Goal: Task Accomplishment & Management: Manage account settings

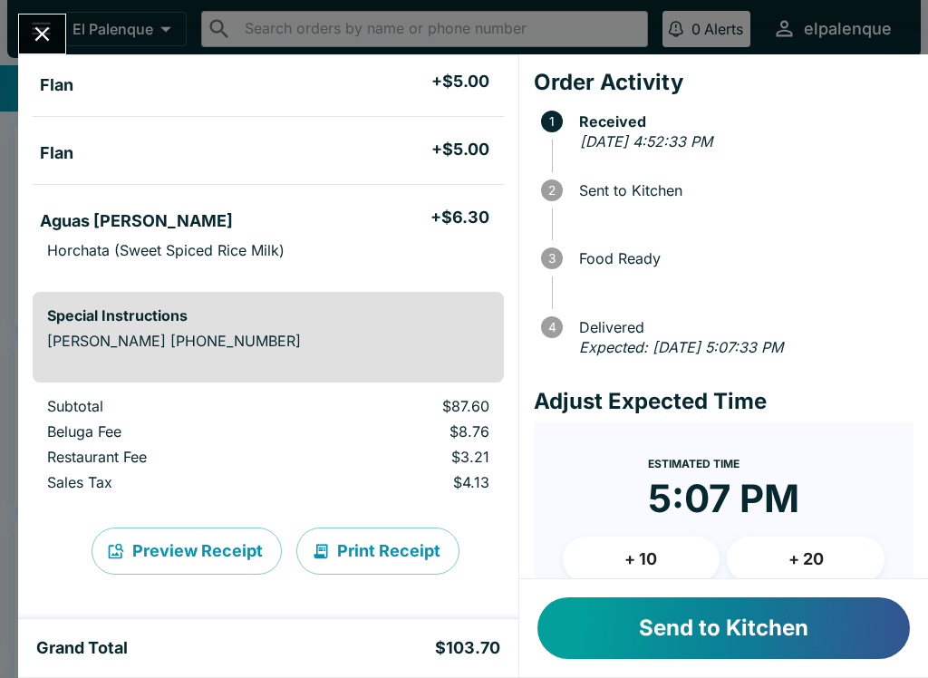
scroll to position [562, 0]
click at [813, 563] on button "+ 20" at bounding box center [806, 558] width 158 height 45
click at [787, 549] on button "+ 20" at bounding box center [806, 558] width 158 height 45
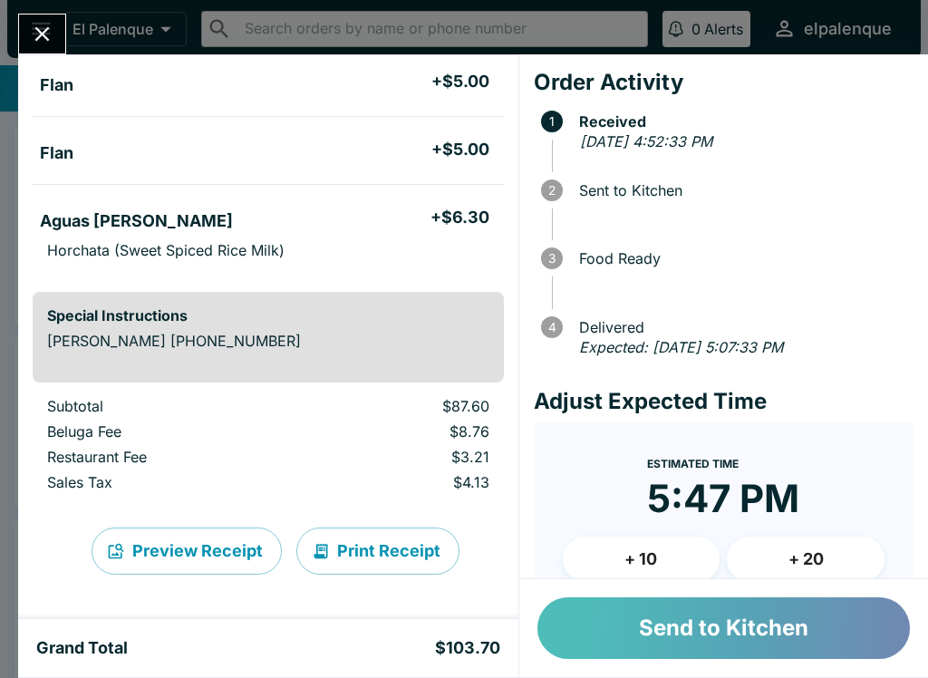
click at [736, 616] on button "Send to Kitchen" at bounding box center [723, 628] width 372 height 62
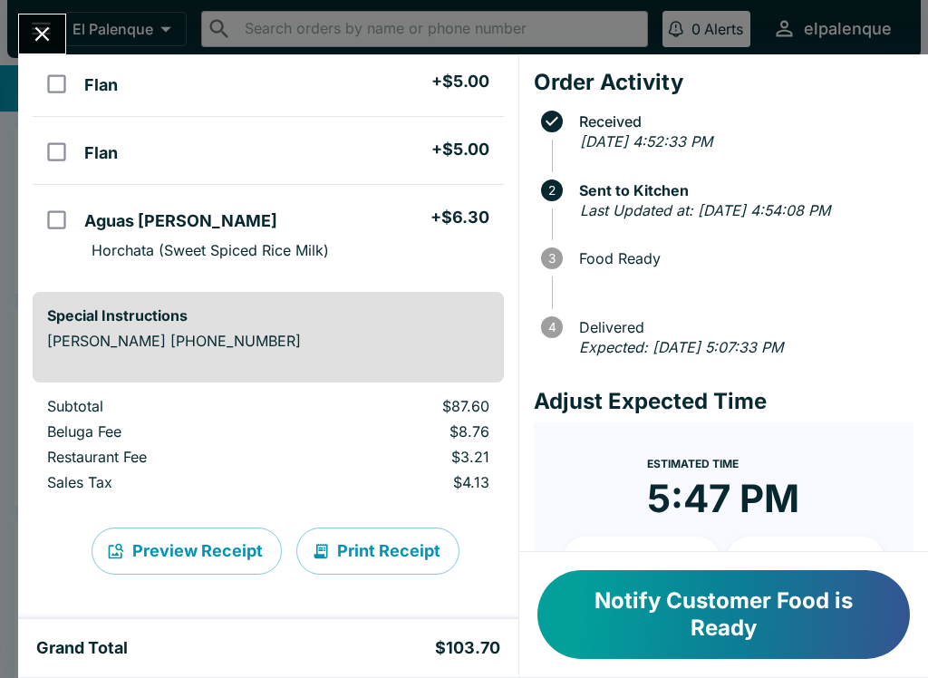
click at [639, 642] on button "Notify Customer Food is Ready" at bounding box center [723, 614] width 372 height 89
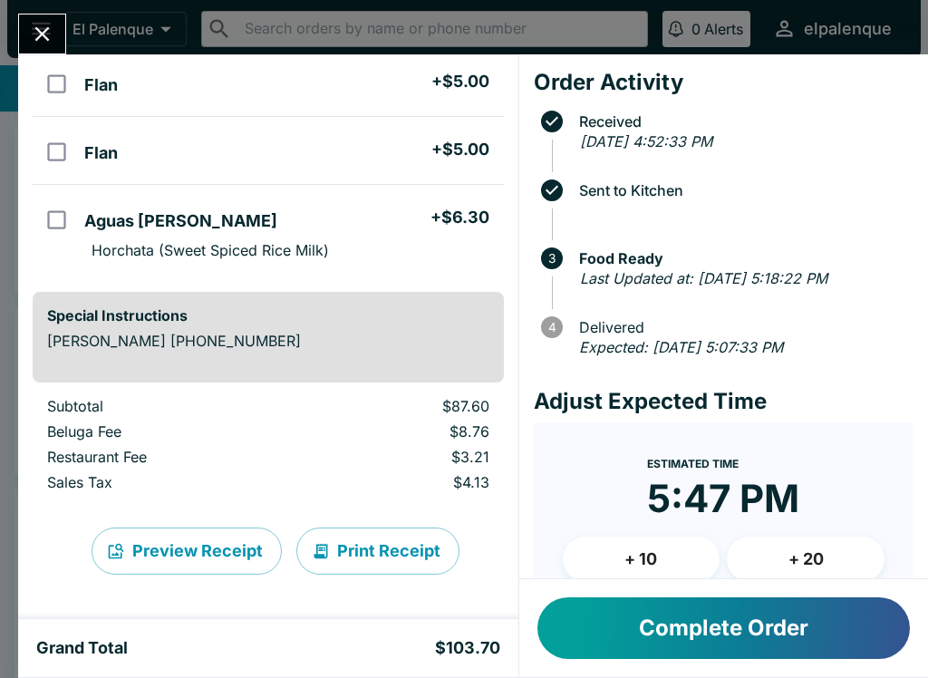
click at [679, 616] on button "Complete Order" at bounding box center [723, 628] width 372 height 62
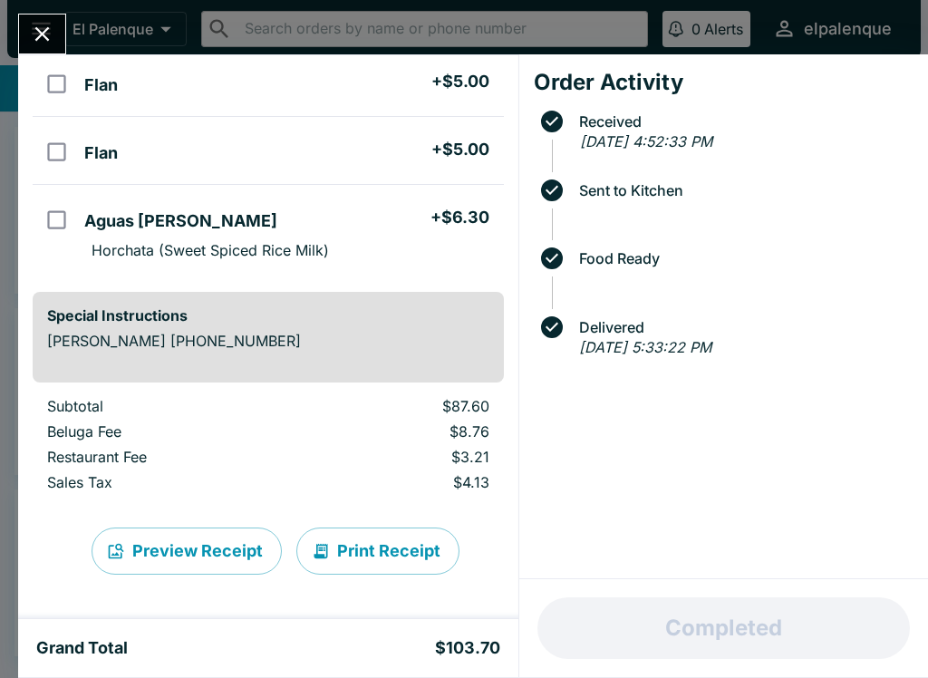
click at [28, 29] on button "Close" at bounding box center [42, 33] width 46 height 39
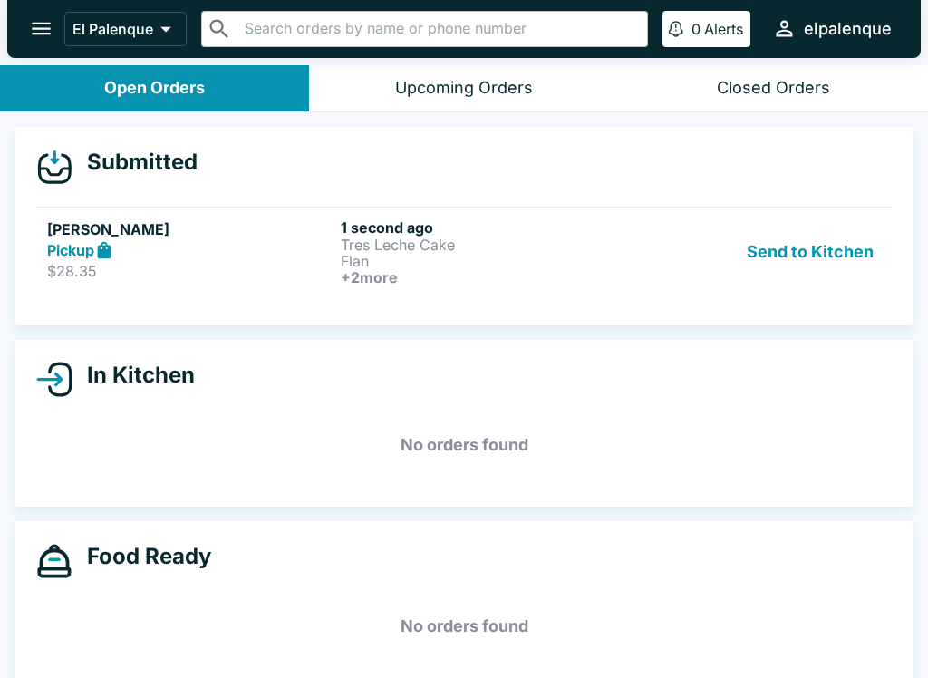
click at [211, 276] on p "$28.35" at bounding box center [190, 271] width 286 height 18
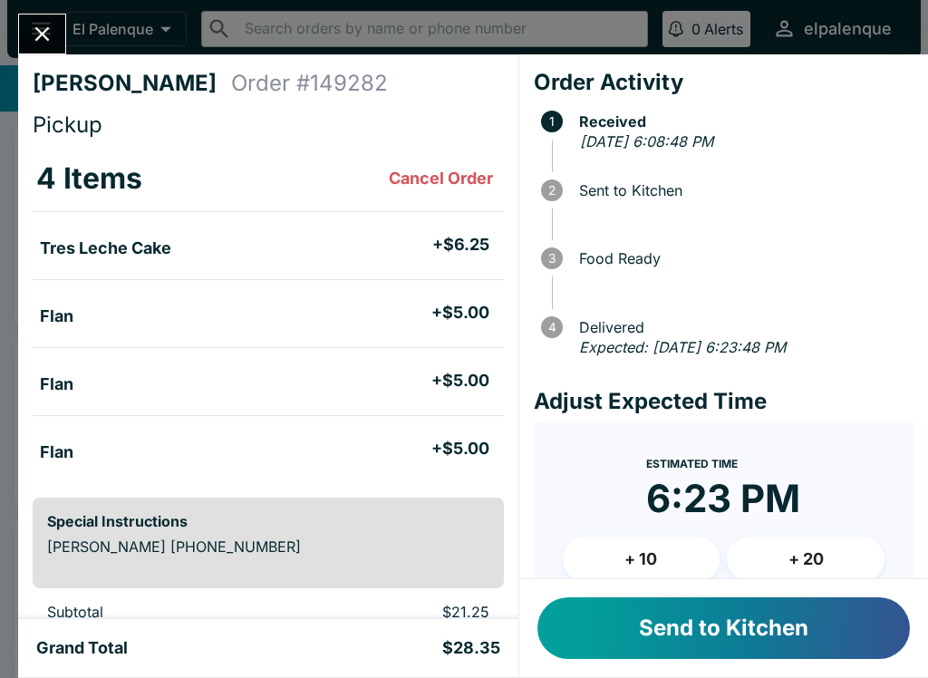
click at [708, 628] on button "Send to Kitchen" at bounding box center [723, 628] width 372 height 62
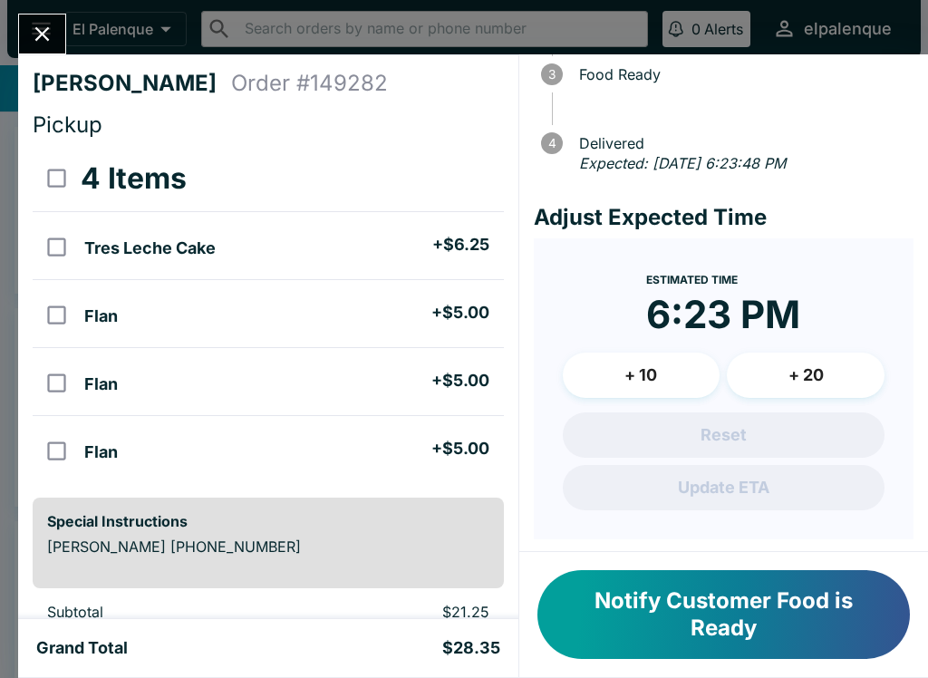
click at [54, 169] on input "select all" at bounding box center [56, 178] width 41 height 41
checkbox input "true"
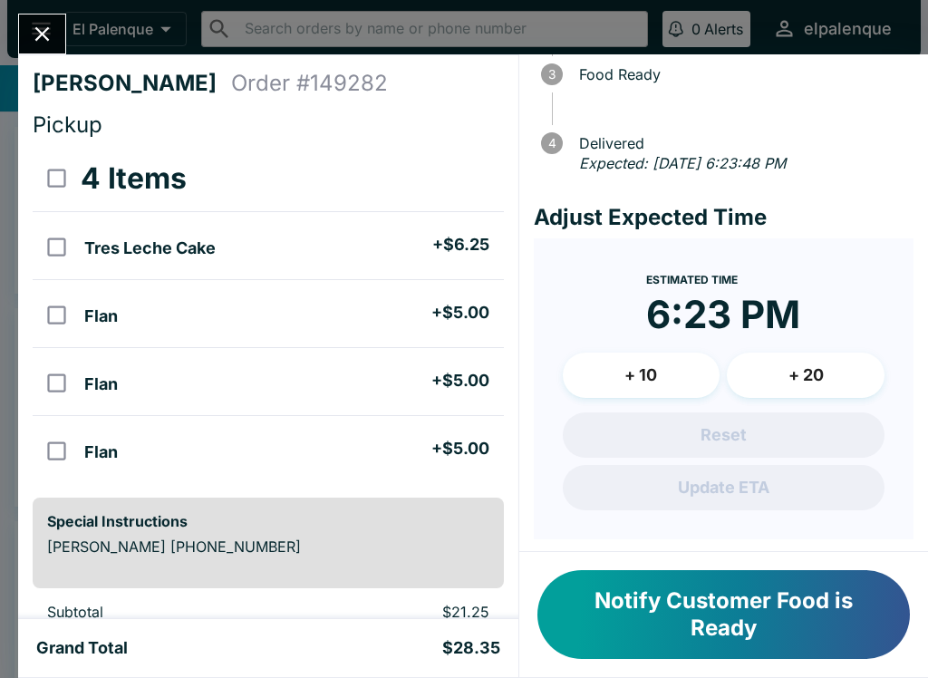
checkbox input "true"
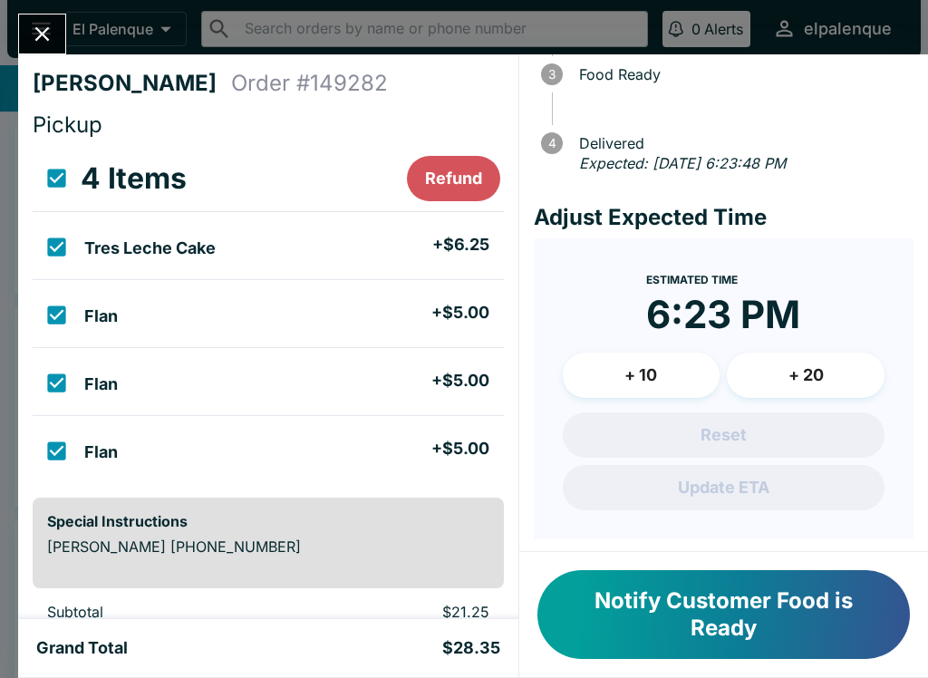
click at [427, 182] on button "Refund" at bounding box center [453, 178] width 93 height 45
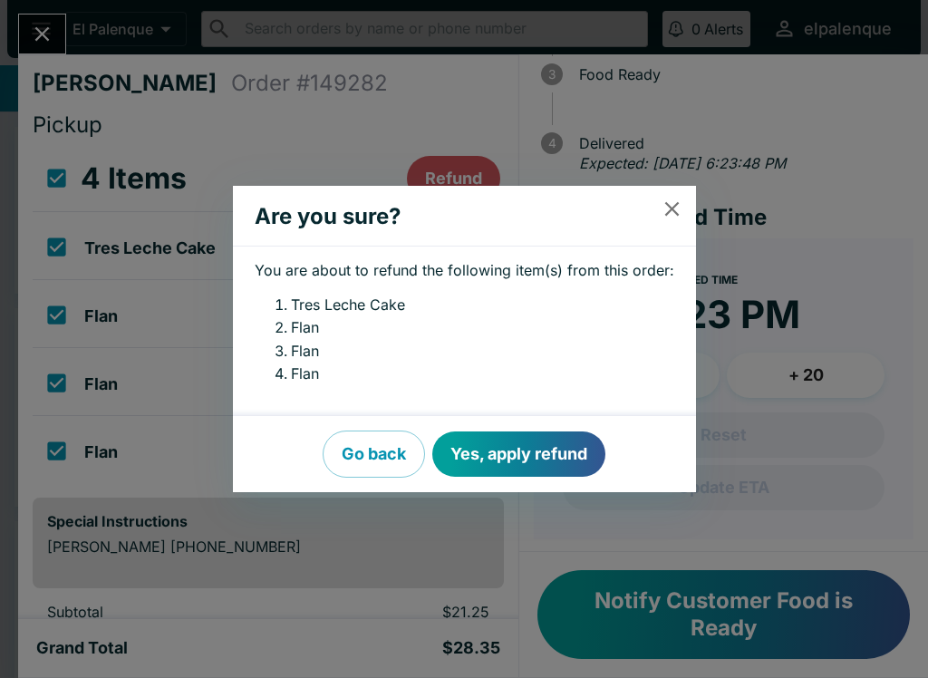
click at [501, 458] on button "Yes, apply refund" at bounding box center [518, 453] width 173 height 45
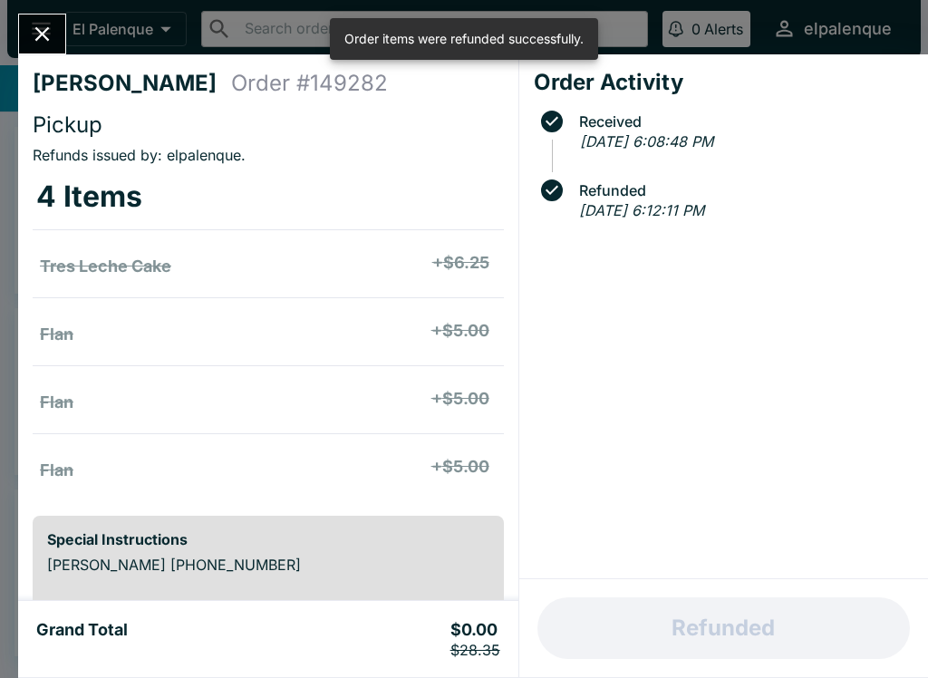
click at [48, 33] on icon "Close" at bounding box center [42, 34] width 24 height 24
